Goal: Check status: Check status

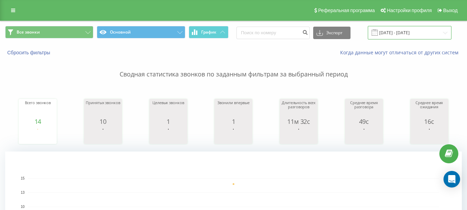
click at [412, 32] on input "[DATE] - [DATE]" at bounding box center [410, 32] width 84 height 13
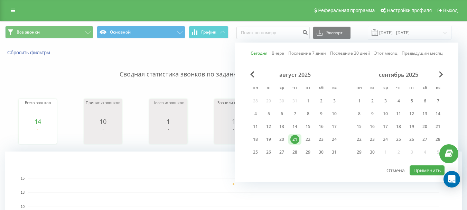
click at [297, 139] on div "21" at bounding box center [294, 139] width 9 height 9
click at [426, 169] on button "Применить" at bounding box center [427, 170] width 35 height 10
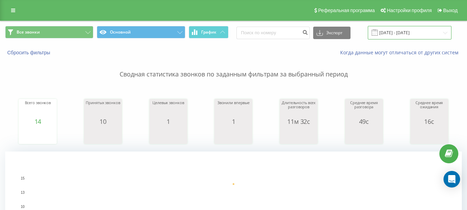
click at [420, 32] on input "[DATE] - [DATE]" at bounding box center [410, 32] width 84 height 13
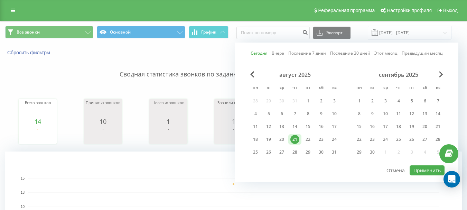
click at [295, 140] on div "21" at bounding box center [294, 139] width 9 height 9
click at [419, 169] on button "Применить" at bounding box center [427, 170] width 35 height 10
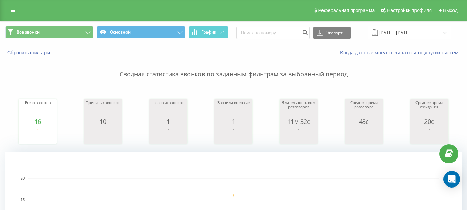
click at [407, 28] on input "[DATE] - [DATE]" at bounding box center [410, 32] width 84 height 13
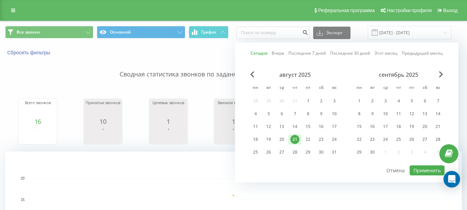
click at [296, 138] on div "21" at bounding box center [294, 139] width 9 height 9
click at [432, 168] on button "Применить" at bounding box center [427, 170] width 35 height 10
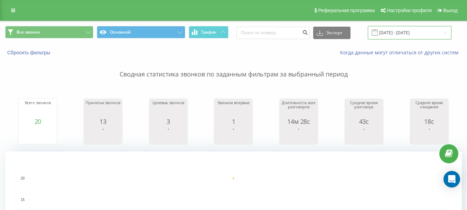
click at [400, 35] on input "[DATE] - [DATE]" at bounding box center [410, 32] width 84 height 13
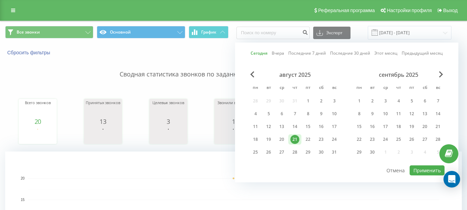
click at [295, 139] on div "21" at bounding box center [294, 139] width 9 height 9
click at [420, 168] on button "Применить" at bounding box center [427, 170] width 35 height 10
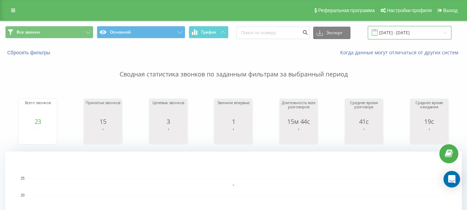
click at [397, 31] on input "[DATE] - [DATE]" at bounding box center [410, 32] width 84 height 13
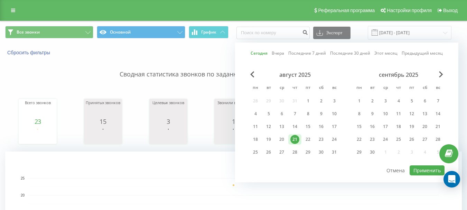
click at [294, 141] on div "21" at bounding box center [294, 139] width 9 height 9
click at [423, 170] on button "Применить" at bounding box center [427, 170] width 35 height 10
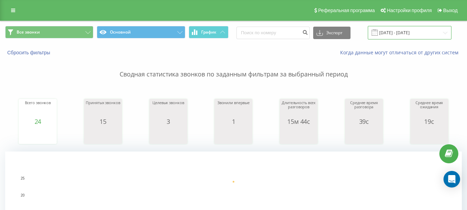
click at [423, 35] on input "[DATE] - [DATE]" at bounding box center [410, 32] width 84 height 13
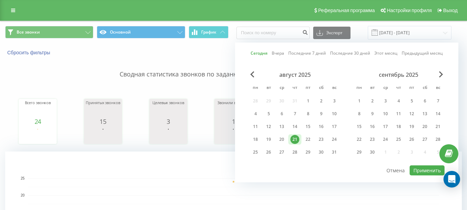
click at [295, 140] on div "21" at bounding box center [294, 139] width 9 height 9
click at [424, 165] on div at bounding box center [347, 165] width 196 height 1
click at [424, 168] on button "Применить" at bounding box center [427, 170] width 35 height 10
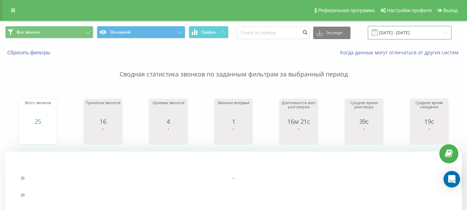
click at [397, 33] on input "[DATE] - [DATE]" at bounding box center [410, 32] width 84 height 13
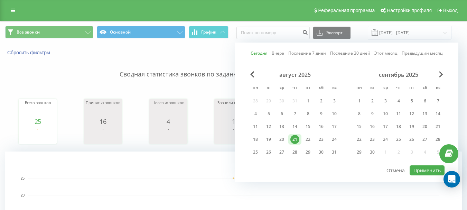
click at [295, 139] on div "21" at bounding box center [294, 139] width 9 height 9
click at [420, 172] on button "Применить" at bounding box center [427, 170] width 35 height 10
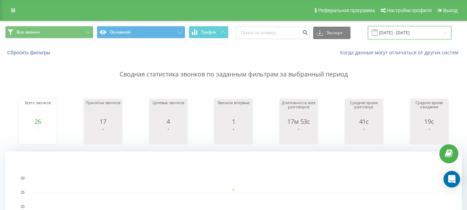
click at [400, 33] on input "[DATE] - [DATE]" at bounding box center [410, 32] width 84 height 13
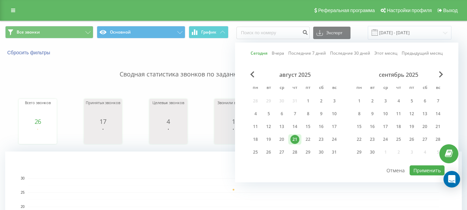
click at [297, 138] on div "21" at bounding box center [294, 139] width 9 height 9
click at [427, 169] on button "Применить" at bounding box center [427, 170] width 35 height 10
